Goal: Use online tool/utility: Utilize a website feature to perform a specific function

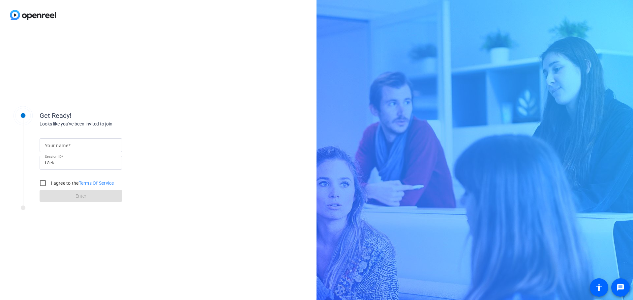
click at [54, 144] on mat-label "Your name" at bounding box center [56, 145] width 23 height 5
click at [54, 144] on input "Your name" at bounding box center [81, 145] width 72 height 8
type input "[PERSON_NAME]"
click at [43, 182] on input "I agree to the Terms Of Service" at bounding box center [42, 183] width 13 height 13
checkbox input "true"
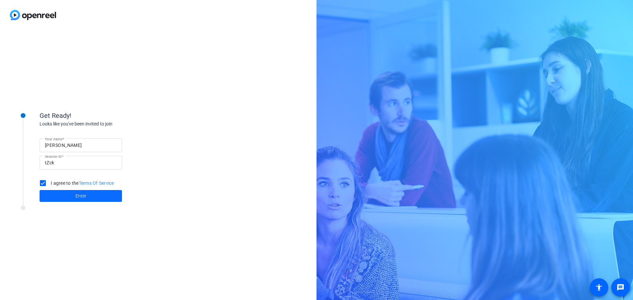
click at [64, 197] on span at bounding box center [81, 196] width 82 height 16
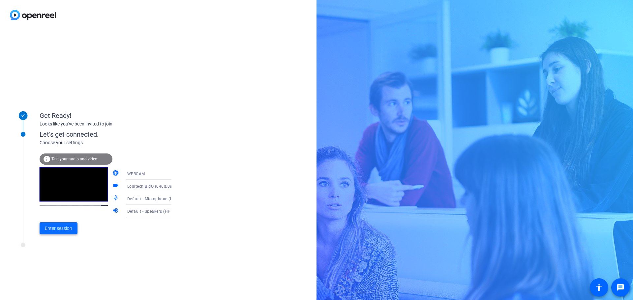
click at [53, 227] on span "Enter session" at bounding box center [58, 228] width 27 height 7
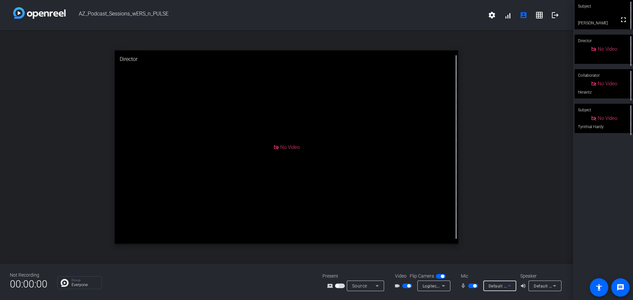
click at [493, 287] on span "Default - Microphone (Logitech BRIO) (046d:085e)" at bounding box center [536, 285] width 96 height 5
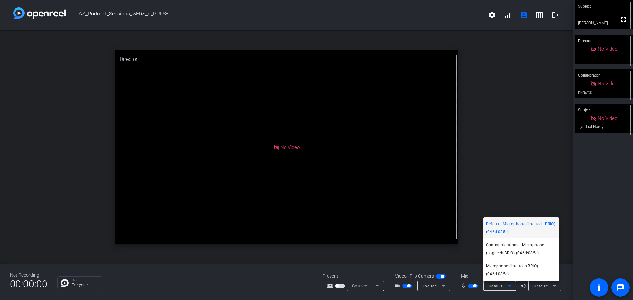
click at [493, 287] on div at bounding box center [316, 150] width 633 height 300
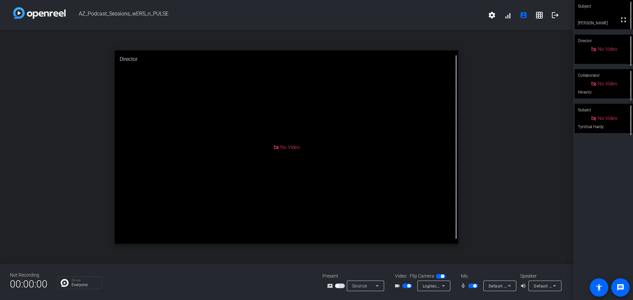
click at [463, 287] on mat-icon "mic_none" at bounding box center [464, 286] width 8 height 8
click at [510, 15] on span at bounding box center [508, 15] width 16 height 16
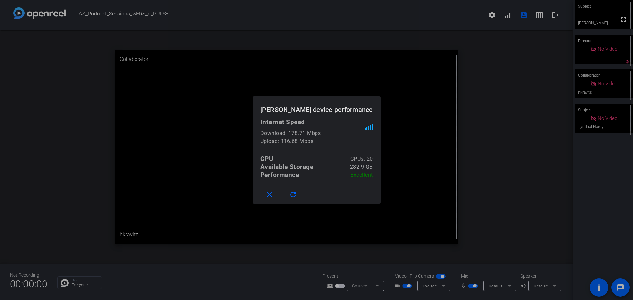
click at [509, 15] on div at bounding box center [316, 150] width 633 height 300
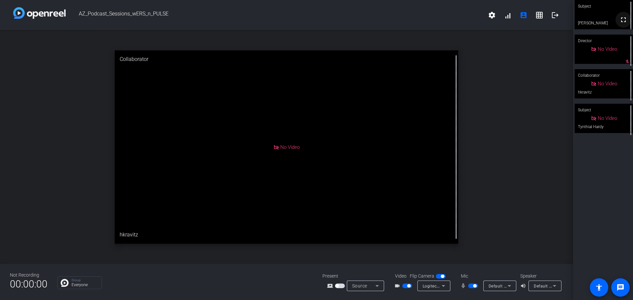
click at [625, 26] on span at bounding box center [623, 20] width 16 height 16
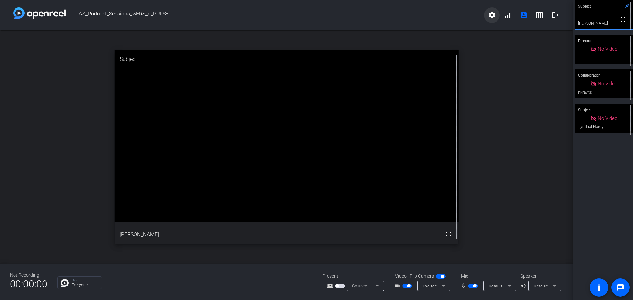
click at [494, 15] on mat-icon "settings" at bounding box center [492, 15] width 8 height 8
click at [494, 14] on div at bounding box center [316, 150] width 633 height 300
click at [524, 17] on mat-icon "account_box" at bounding box center [523, 15] width 8 height 8
click at [624, 19] on openreel-secondary-participant "Subject fullscreen Odessa Williams" at bounding box center [603, 15] width 58 height 30
click at [545, 286] on span "Default - Speakers (HP S101 Speaker Bar) (03f0:1e47)" at bounding box center [586, 285] width 104 height 5
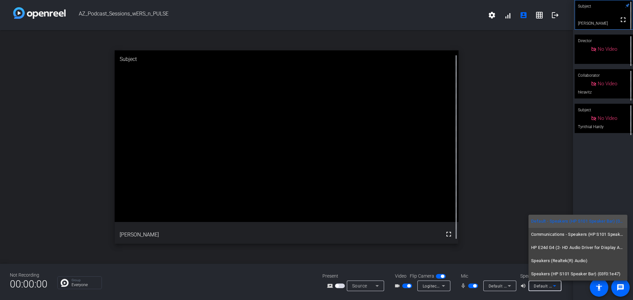
click at [546, 286] on div at bounding box center [316, 150] width 633 height 300
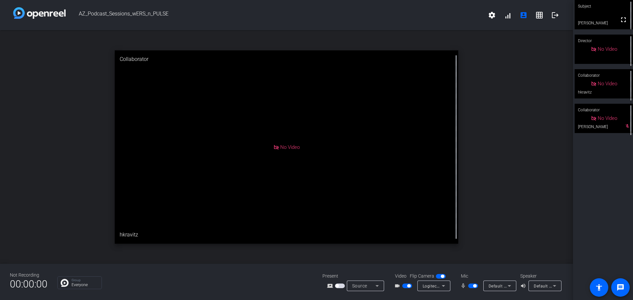
drag, startPoint x: 410, startPoint y: 286, endPoint x: 405, endPoint y: 287, distance: 4.4
click at [405, 287] on button "button" at bounding box center [407, 286] width 10 height 5
click at [473, 286] on span "button" at bounding box center [474, 285] width 3 height 3
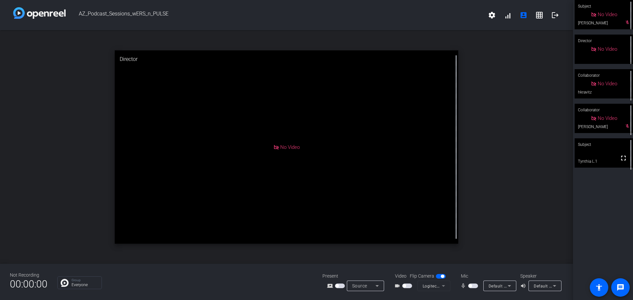
click at [410, 286] on span "button" at bounding box center [407, 286] width 10 height 5
click at [476, 285] on span "button" at bounding box center [473, 286] width 10 height 5
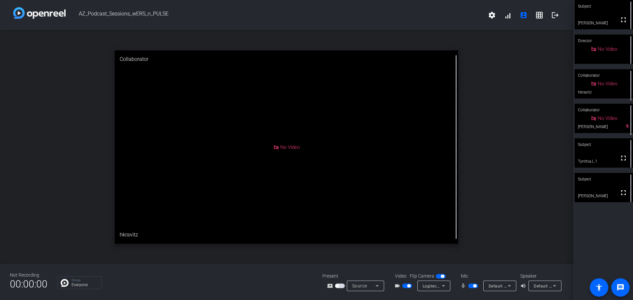
click at [403, 286] on span "button" at bounding box center [407, 286] width 10 height 5
click at [410, 286] on span "button" at bounding box center [407, 286] width 10 height 5
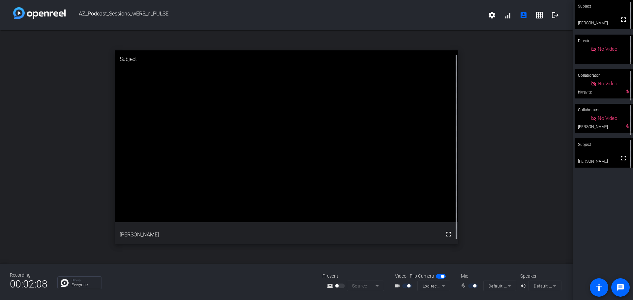
click at [476, 285] on div at bounding box center [473, 286] width 11 height 5
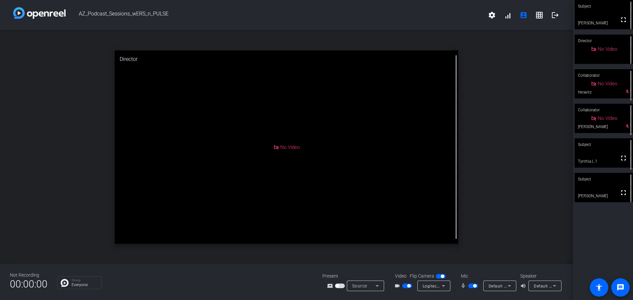
click at [468, 287] on span "button" at bounding box center [473, 286] width 10 height 5
drag, startPoint x: 397, startPoint y: 184, endPoint x: 392, endPoint y: 202, distance: 18.5
drag, startPoint x: 392, startPoint y: 202, endPoint x: 476, endPoint y: 283, distance: 117.0
click at [476, 283] on mat-slide-toggle at bounding box center [473, 285] width 11 height 7
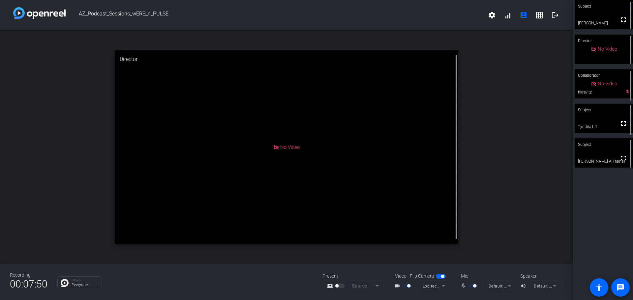
click at [467, 287] on div "mic_none" at bounding box center [471, 286] width 23 height 8
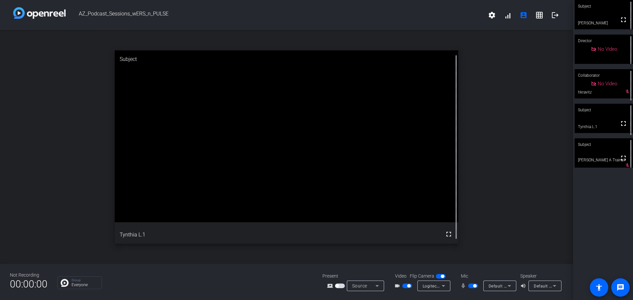
click at [474, 285] on span "button" at bounding box center [474, 285] width 3 height 3
click at [476, 287] on span "button" at bounding box center [473, 286] width 10 height 5
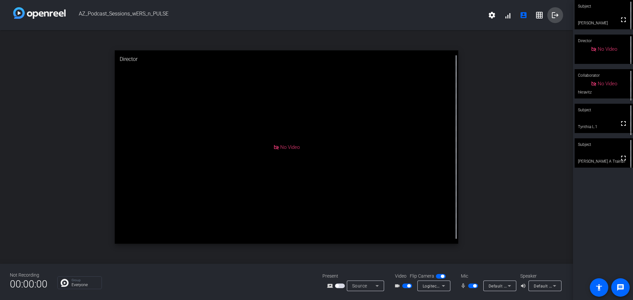
click at [555, 15] on mat-icon "logout" at bounding box center [555, 15] width 8 height 8
